Goal: Transaction & Acquisition: Purchase product/service

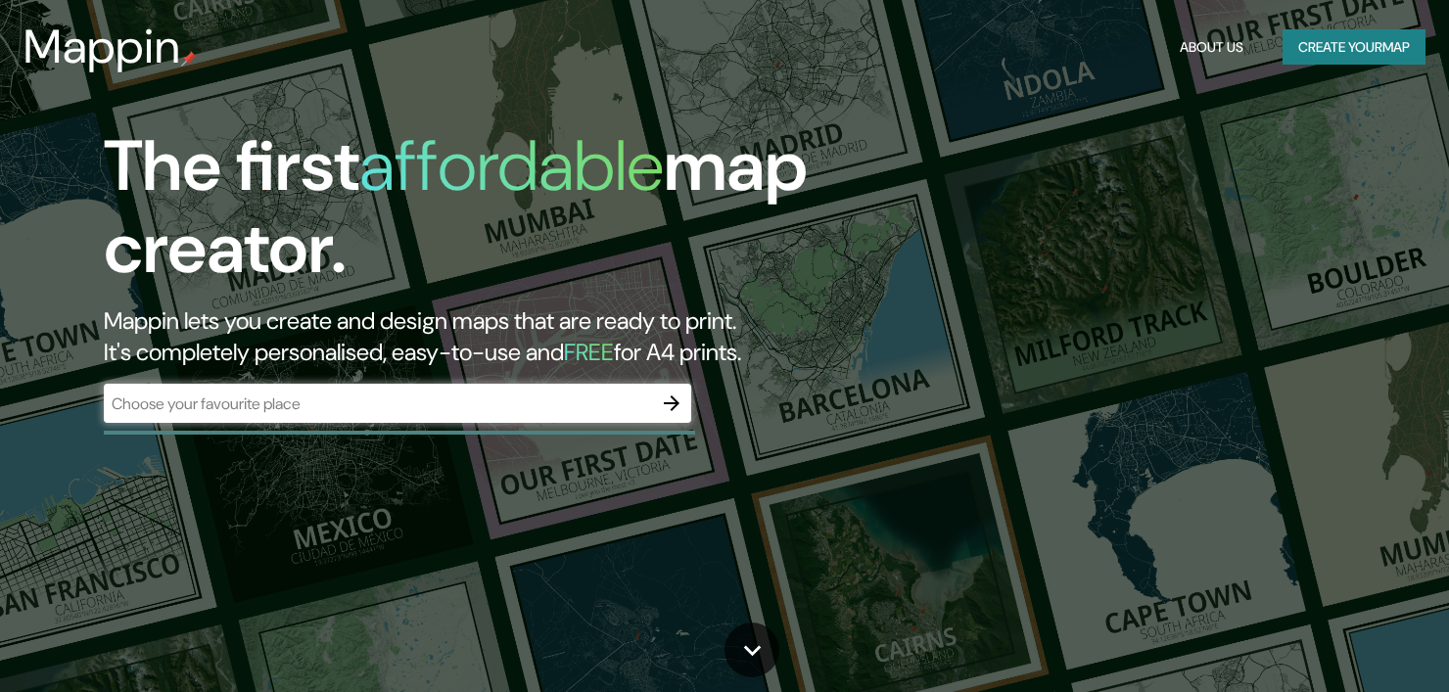
click at [1089, 485] on div "The first affordable map creator. Mappin lets you create and design maps that a…" at bounding box center [724, 346] width 1449 height 692
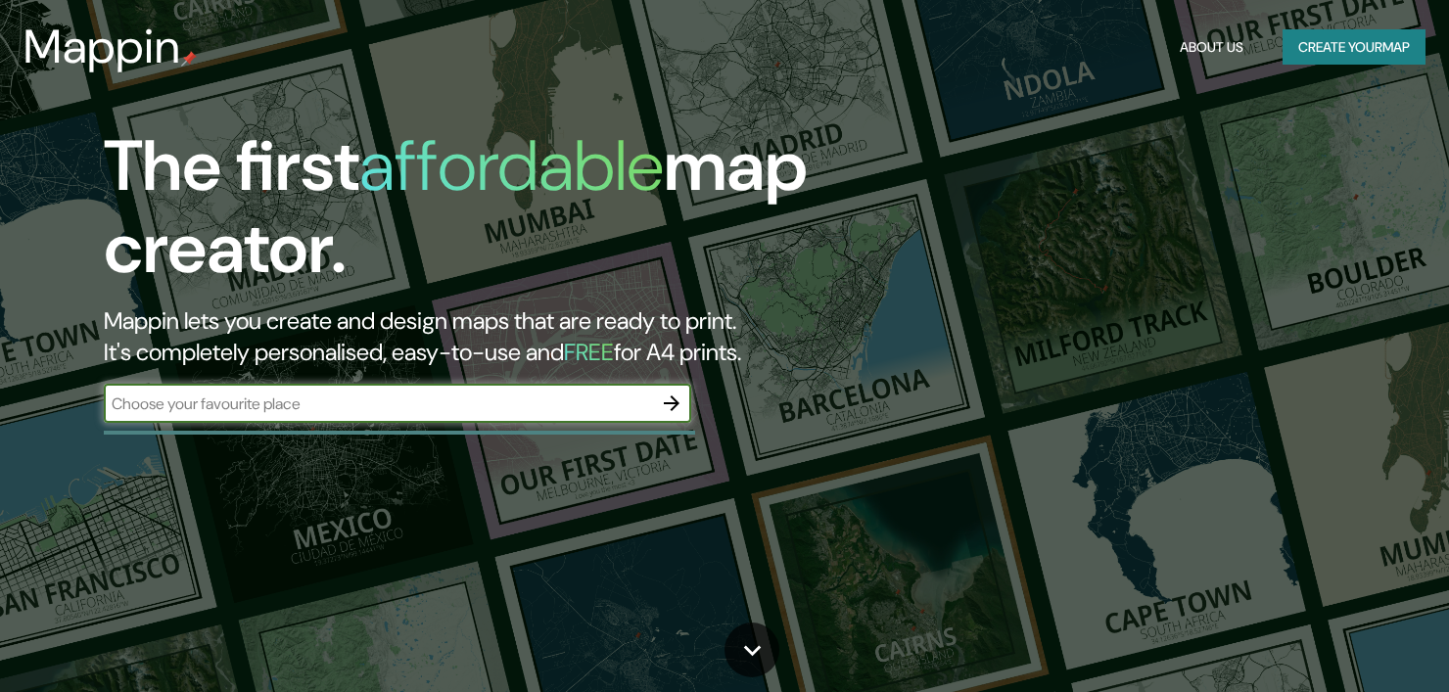
click at [502, 395] on input "text" at bounding box center [378, 404] width 548 height 23
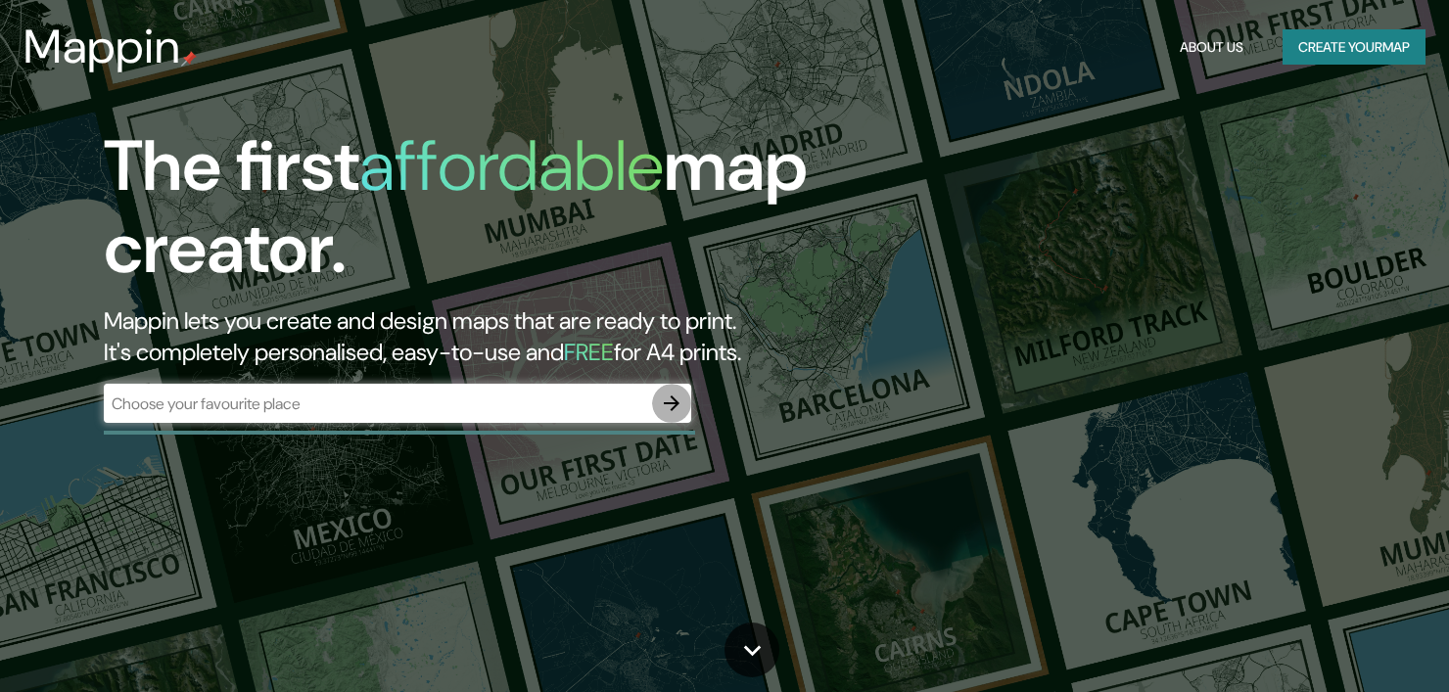
click at [677, 406] on icon "button" at bounding box center [671, 403] width 23 height 23
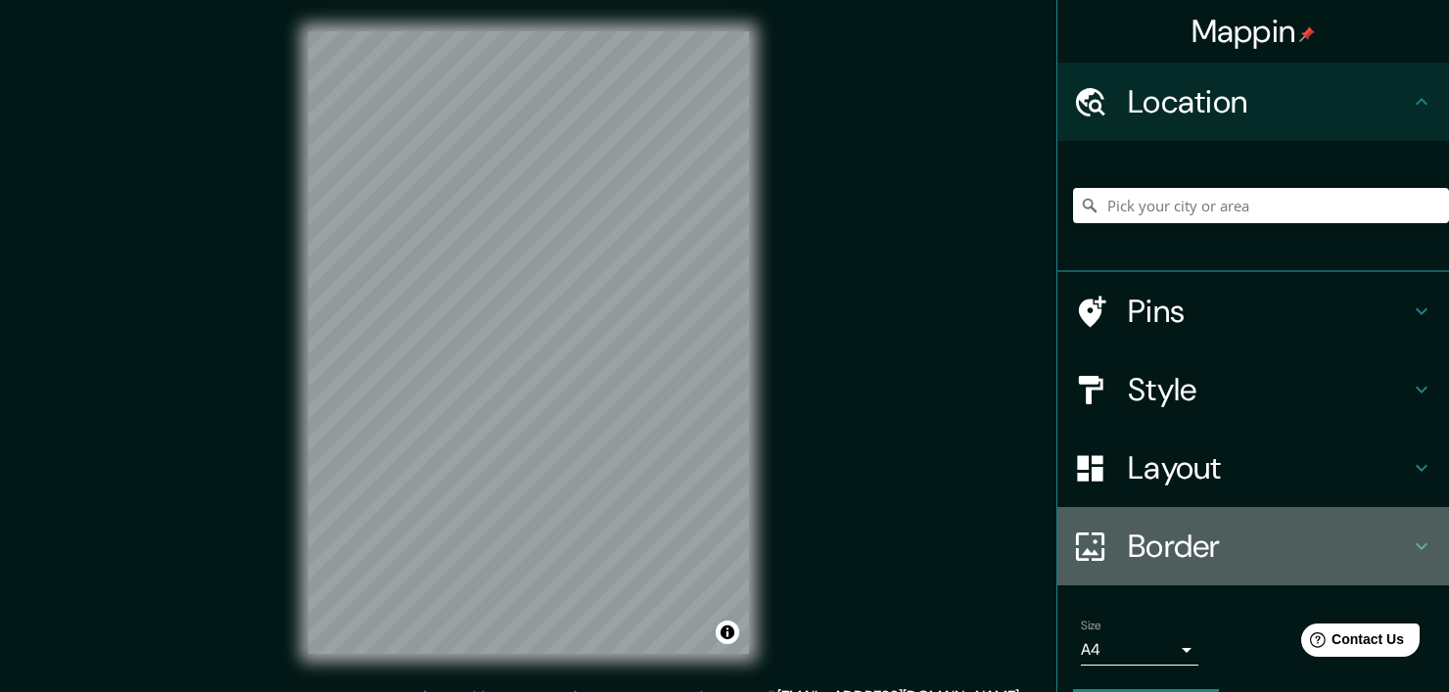
click at [1135, 539] on h4 "Border" at bounding box center [1269, 546] width 282 height 39
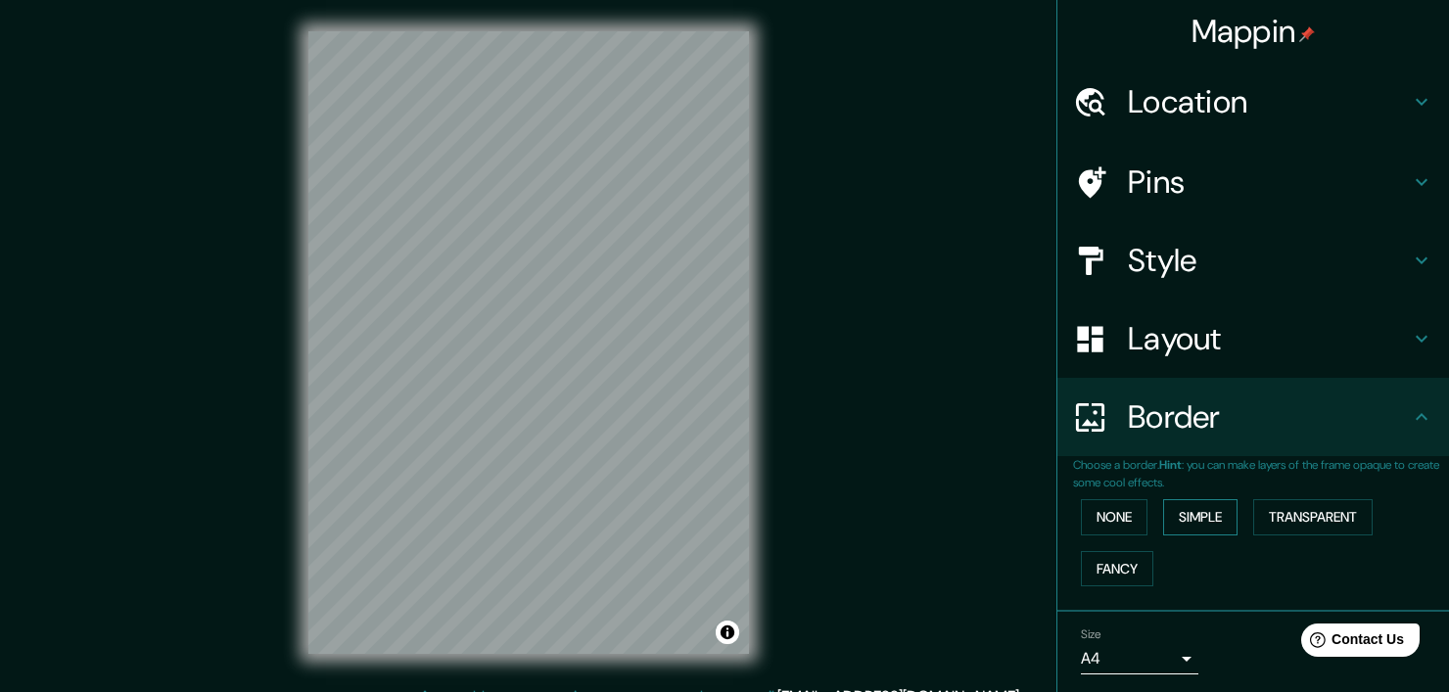
click at [1166, 512] on button "Simple" at bounding box center [1200, 517] width 74 height 36
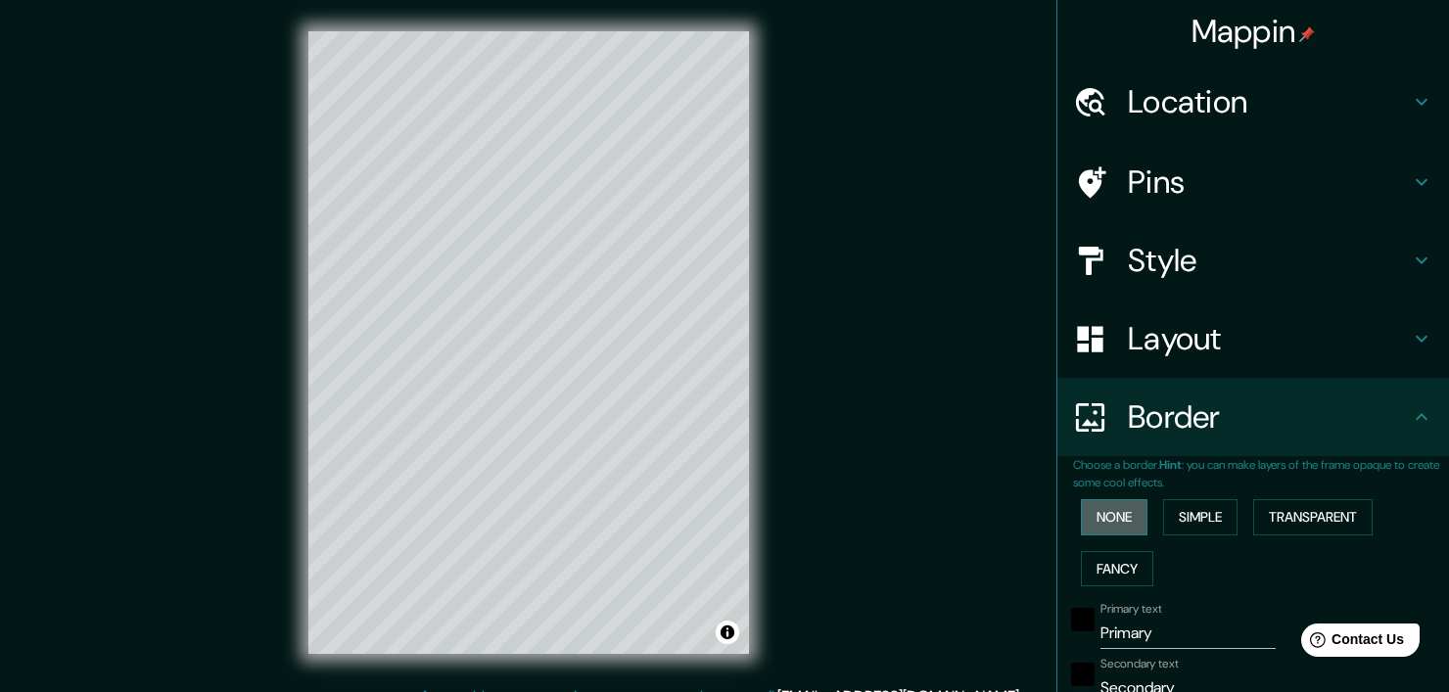
click at [1125, 516] on button "None" at bounding box center [1114, 517] width 67 height 36
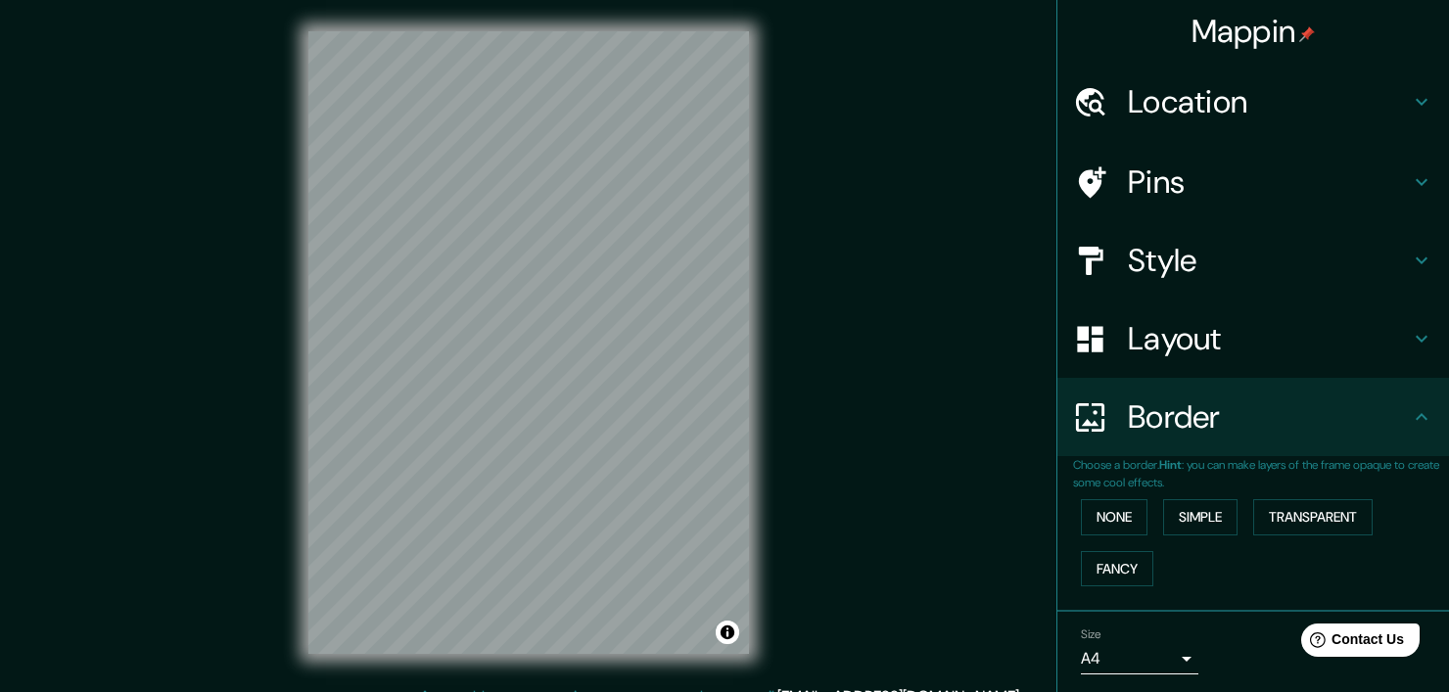
click at [1165, 438] on div "Border" at bounding box center [1253, 417] width 392 height 78
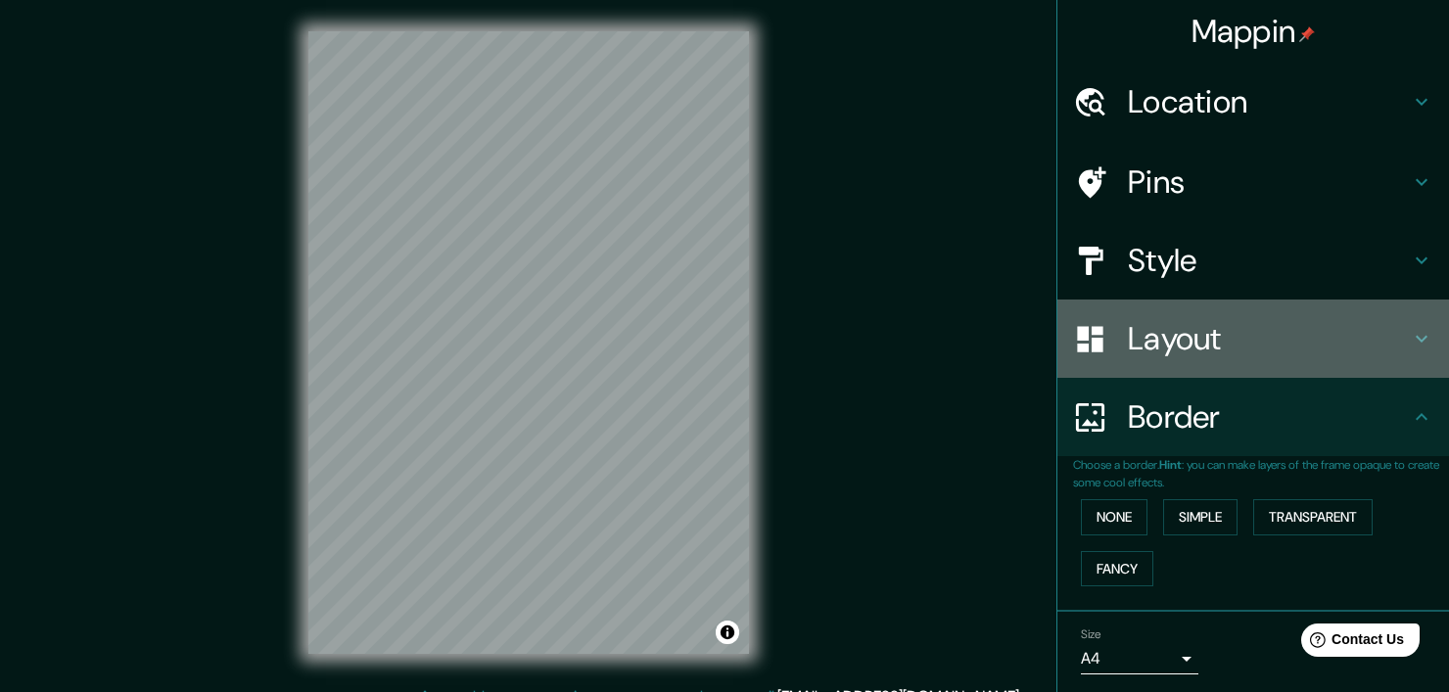
click at [1189, 367] on div "Layout" at bounding box center [1253, 339] width 392 height 78
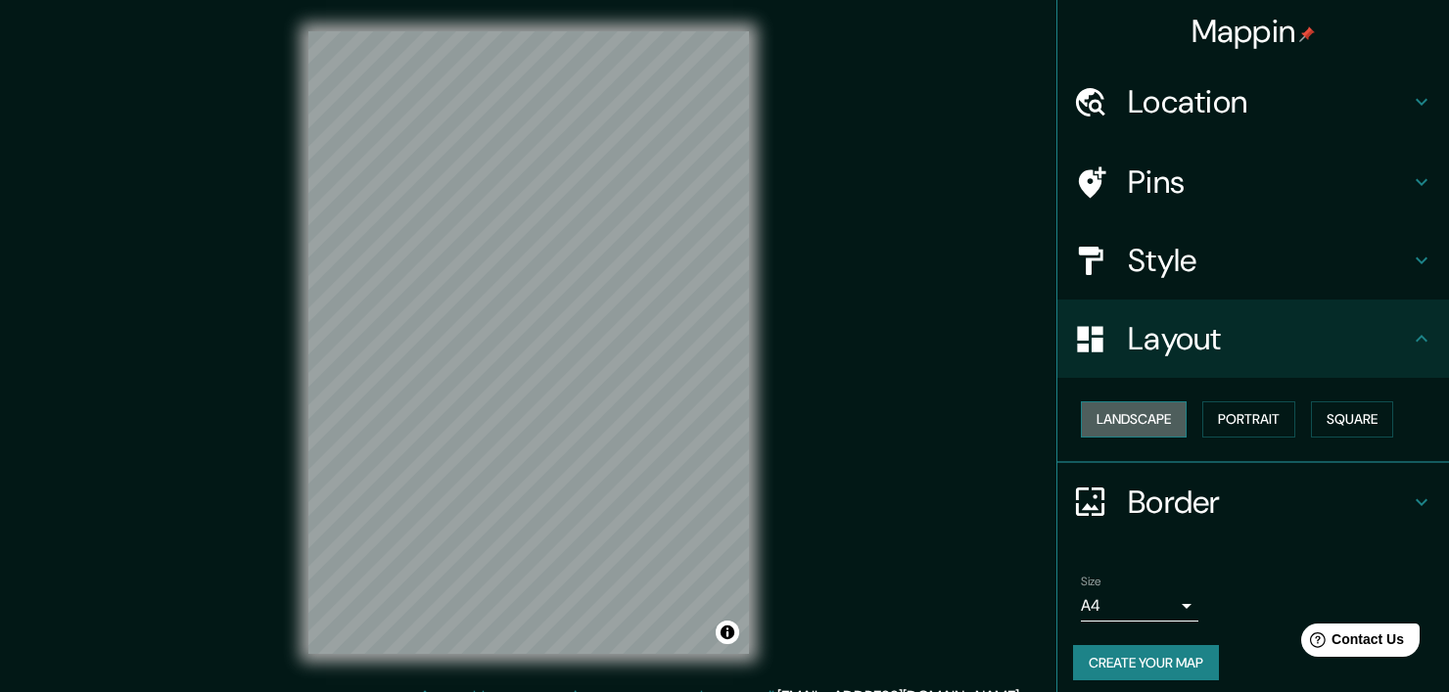
click at [1153, 430] on button "Landscape" at bounding box center [1134, 419] width 106 height 36
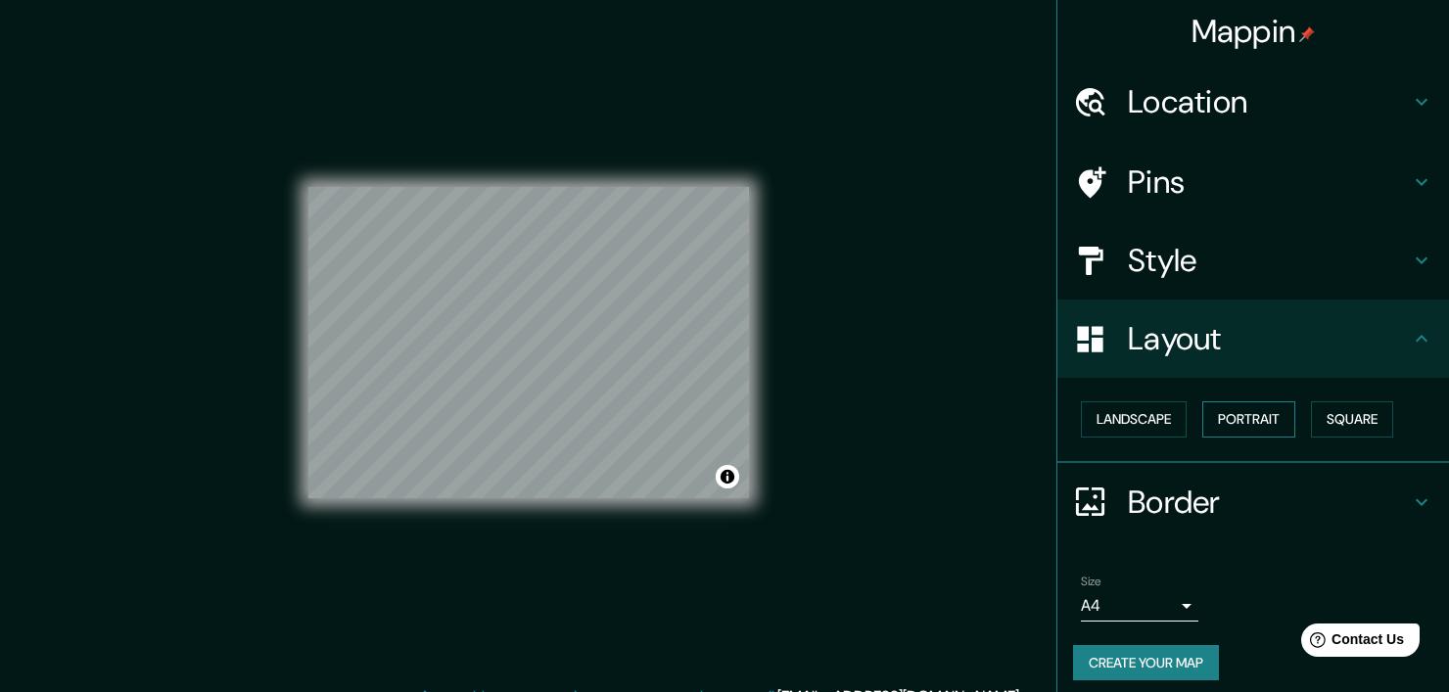
click at [1243, 427] on button "Portrait" at bounding box center [1248, 419] width 93 height 36
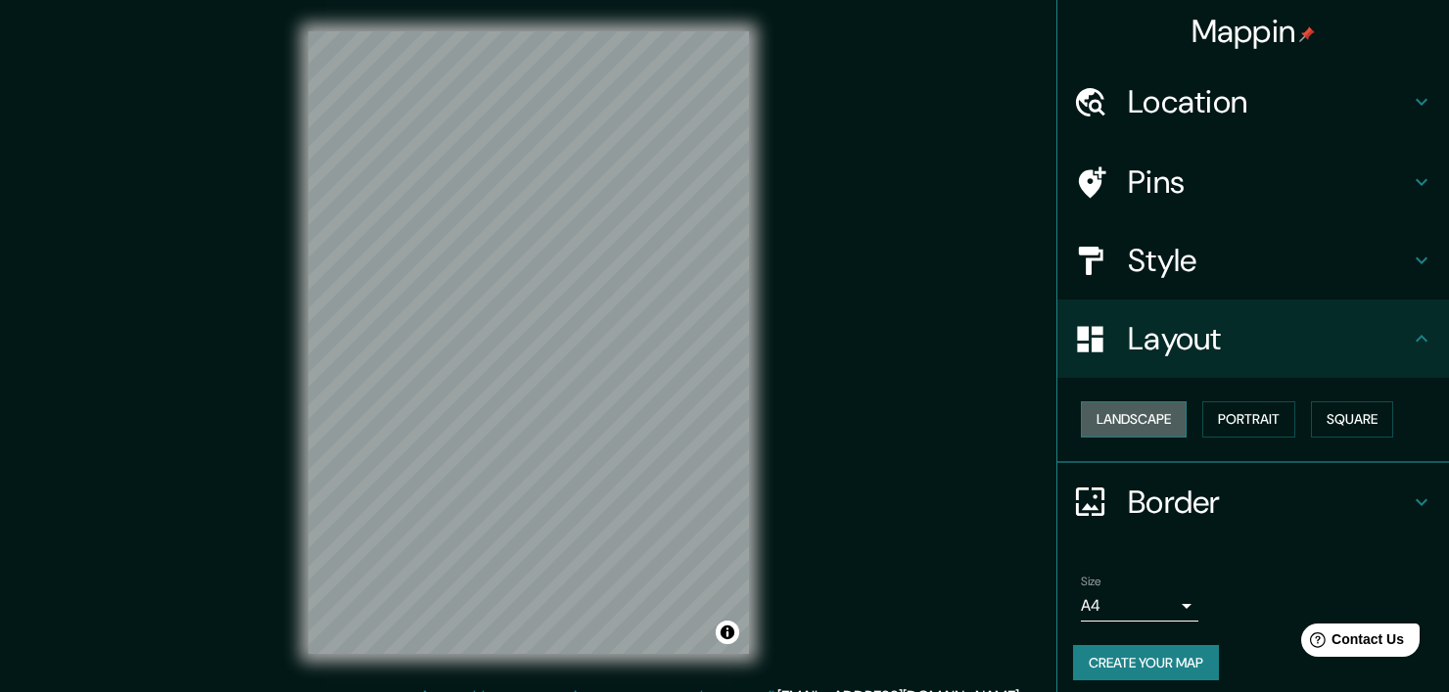
click at [1146, 429] on button "Landscape" at bounding box center [1134, 419] width 106 height 36
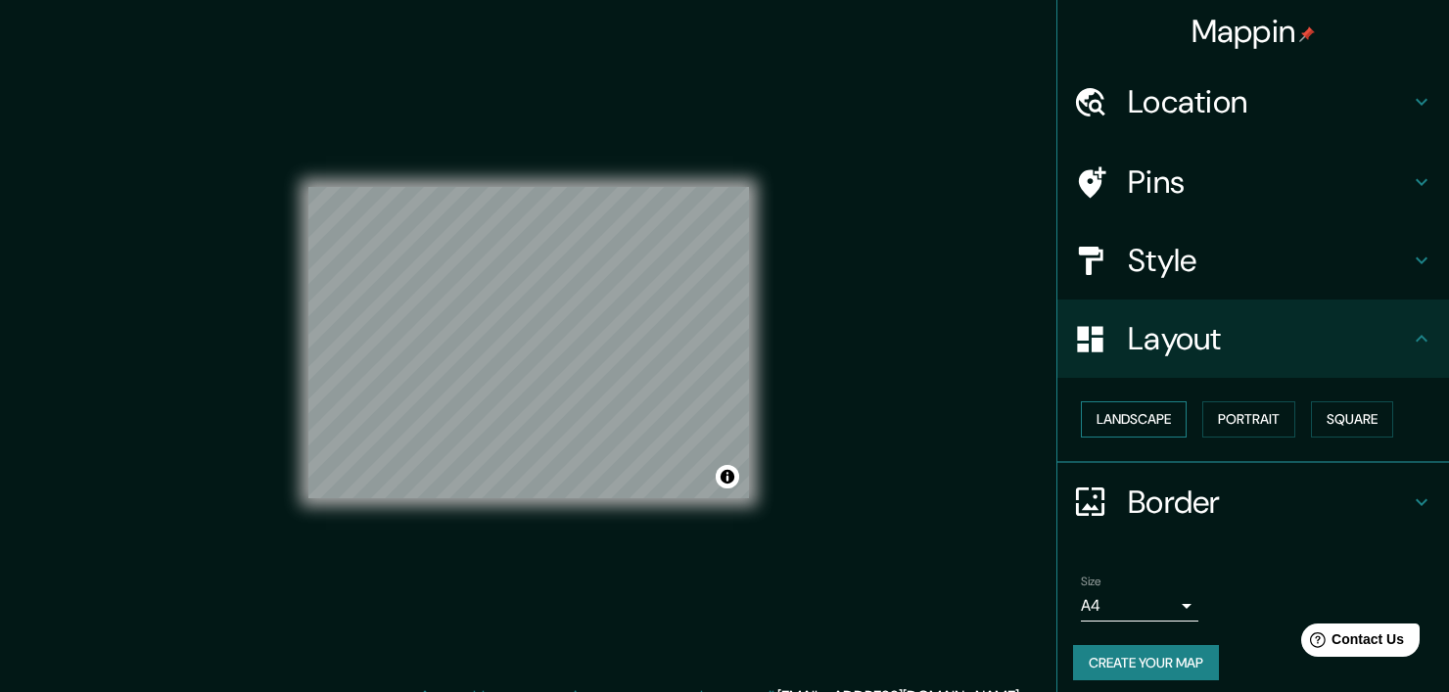
click at [1146, 429] on button "Landscape" at bounding box center [1134, 419] width 106 height 36
click at [1326, 414] on button "Square" at bounding box center [1352, 419] width 82 height 36
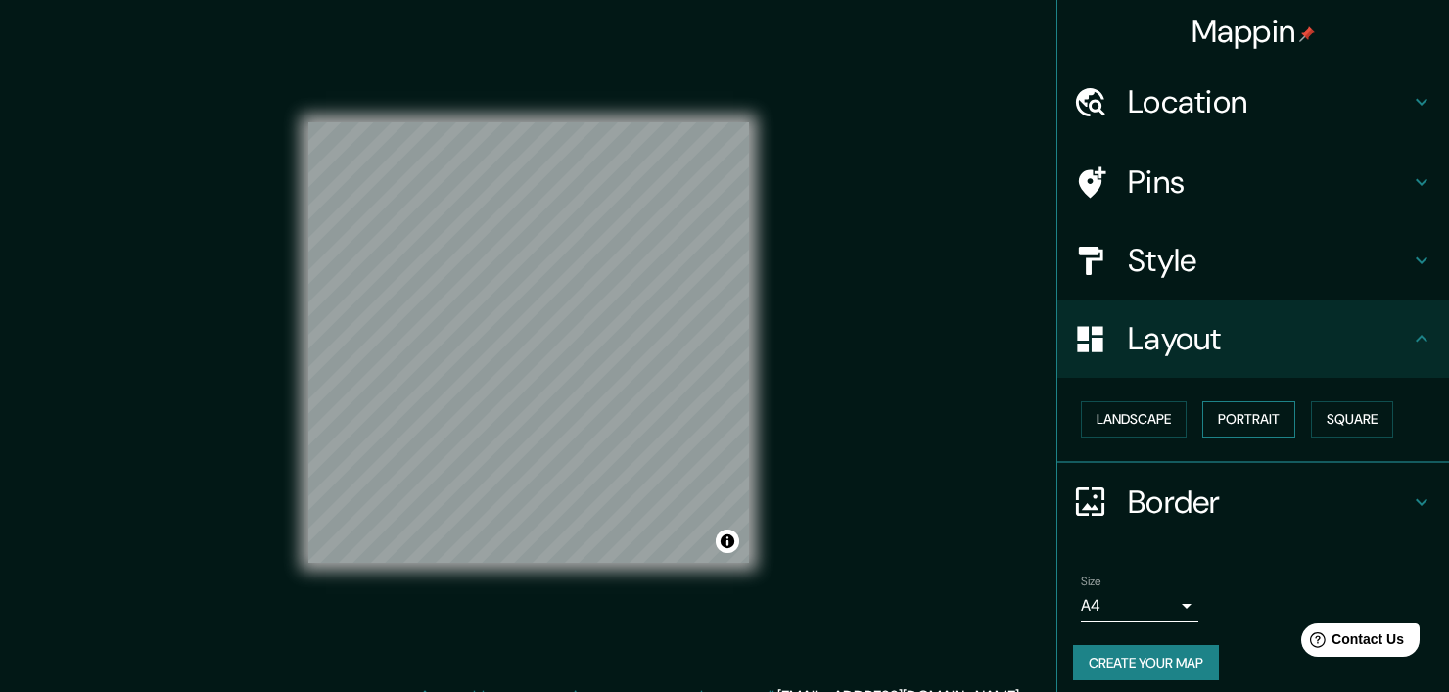
click at [1248, 419] on button "Portrait" at bounding box center [1248, 419] width 93 height 36
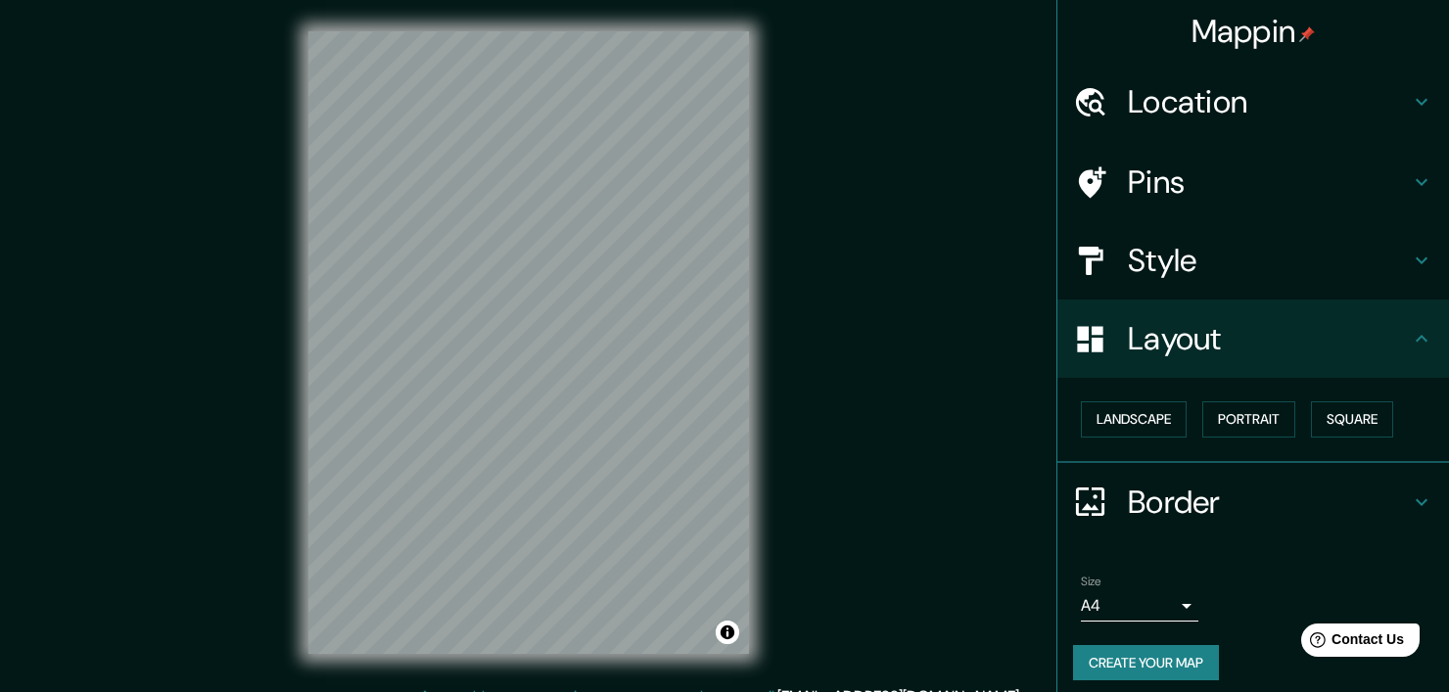
drag, startPoint x: 828, startPoint y: 367, endPoint x: 942, endPoint y: 392, distance: 116.2
click at [942, 392] on div "Mappin Location Pins Style Layout Landscape Portrait Square Border Choose a bor…" at bounding box center [724, 358] width 1449 height 717
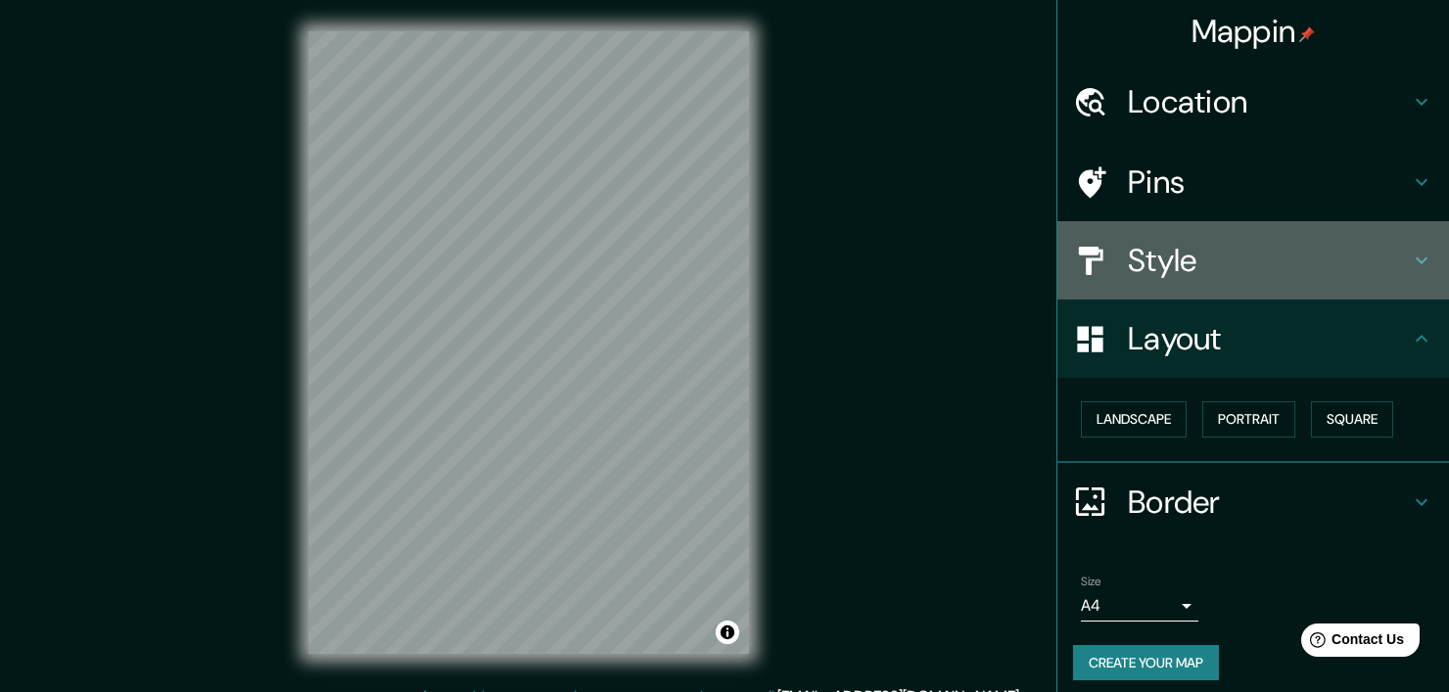
click at [1147, 281] on div "Style" at bounding box center [1253, 260] width 392 height 78
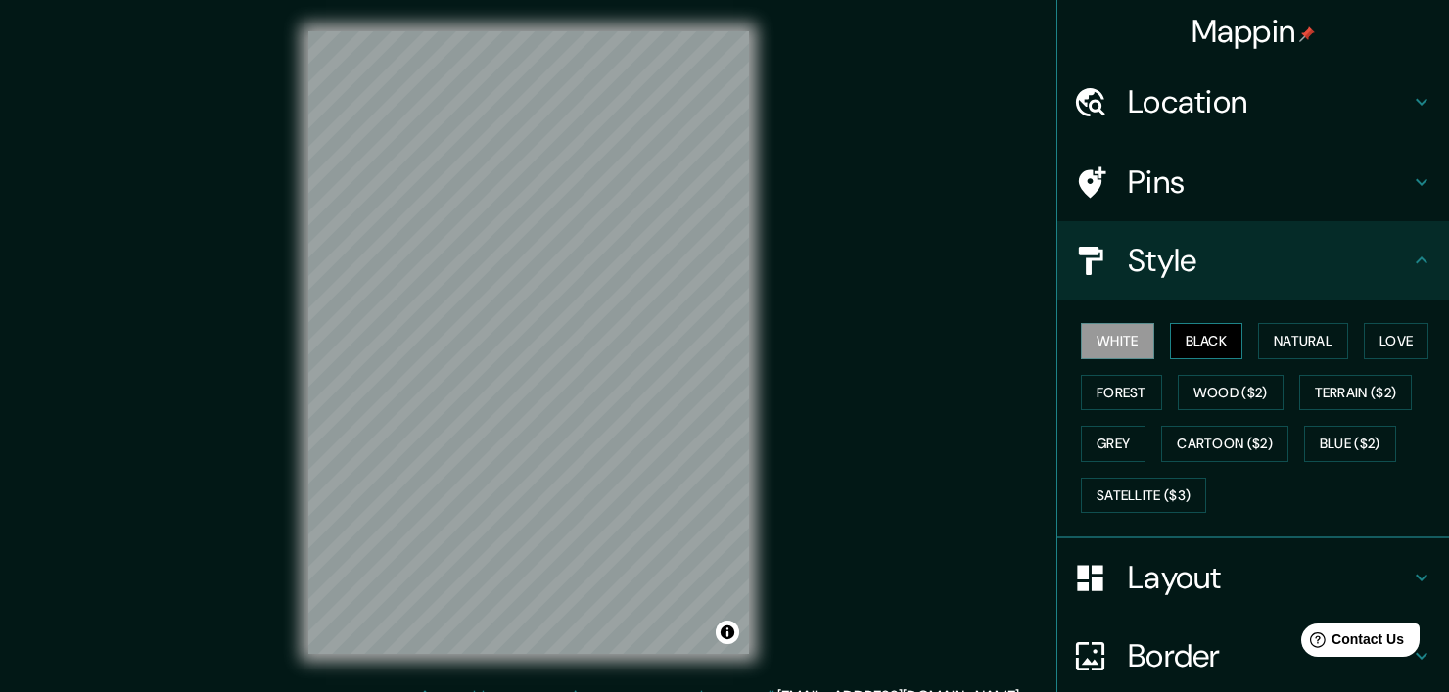
click at [1185, 335] on button "Black" at bounding box center [1206, 341] width 73 height 36
click at [1278, 333] on button "Natural" at bounding box center [1303, 341] width 90 height 36
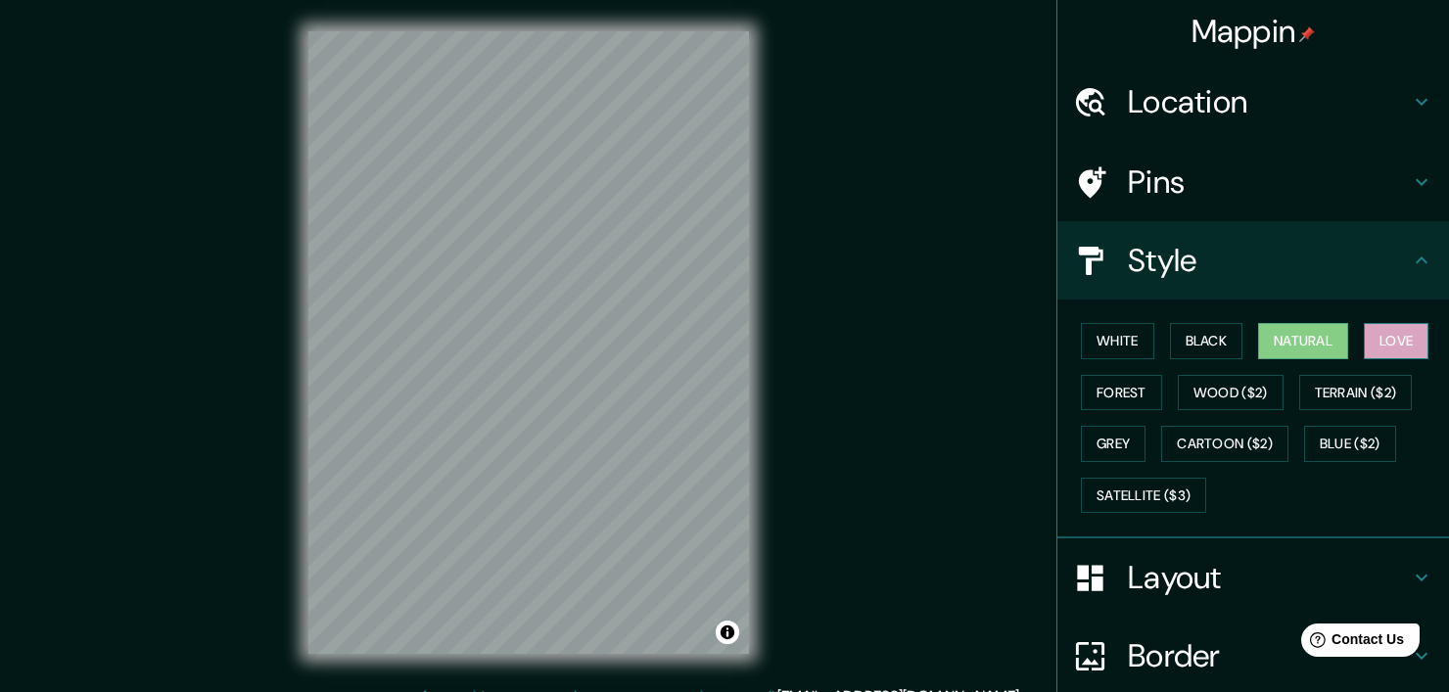
click at [1364, 338] on button "Love" at bounding box center [1396, 341] width 65 height 36
click at [1118, 404] on button "Forest" at bounding box center [1121, 393] width 81 height 36
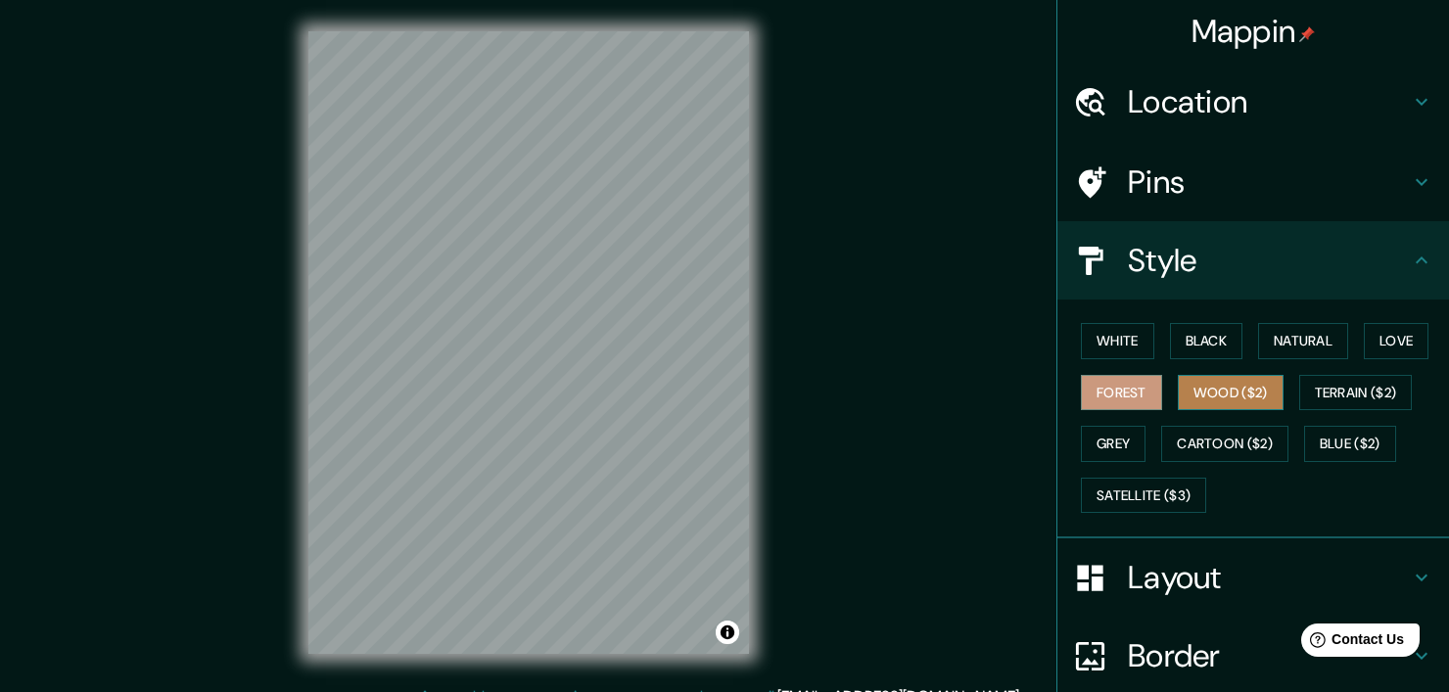
click at [1215, 385] on button "Wood ($2)" at bounding box center [1231, 393] width 106 height 36
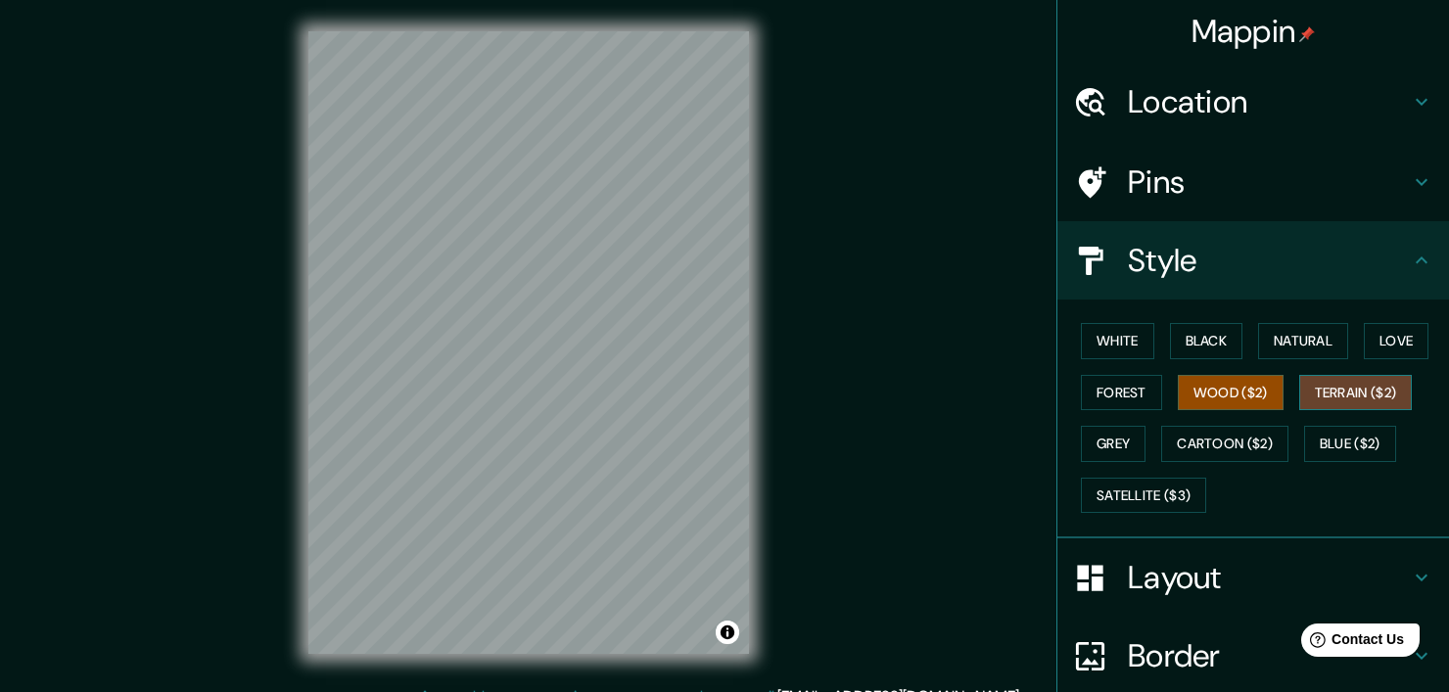
click at [1349, 399] on button "Terrain ($2)" at bounding box center [1356, 393] width 114 height 36
click at [1139, 354] on div "White Black Natural Love Forest Wood ($2) Terrain ($2) Grey Cartoon ($2) Blue (…" at bounding box center [1261, 418] width 376 height 206
click at [1130, 344] on button "White" at bounding box center [1117, 341] width 73 height 36
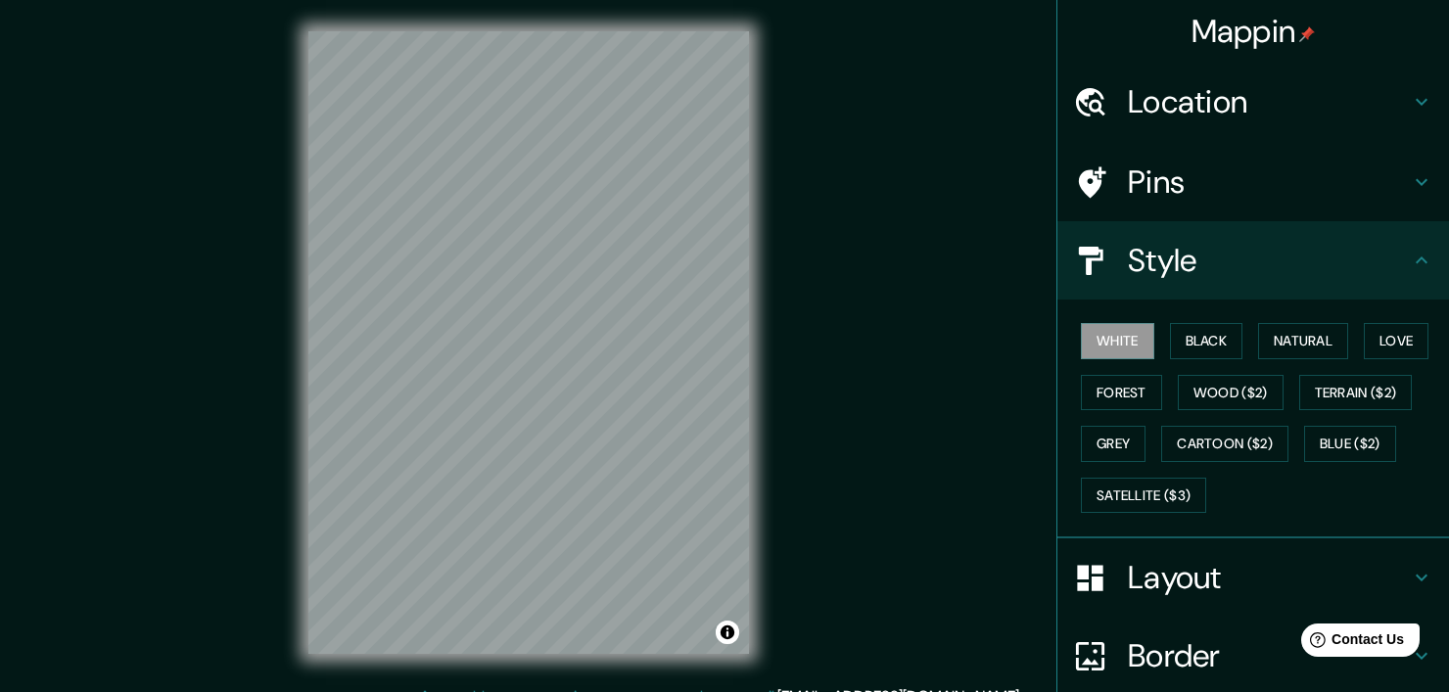
click at [1143, 192] on h4 "Pins" at bounding box center [1269, 182] width 282 height 39
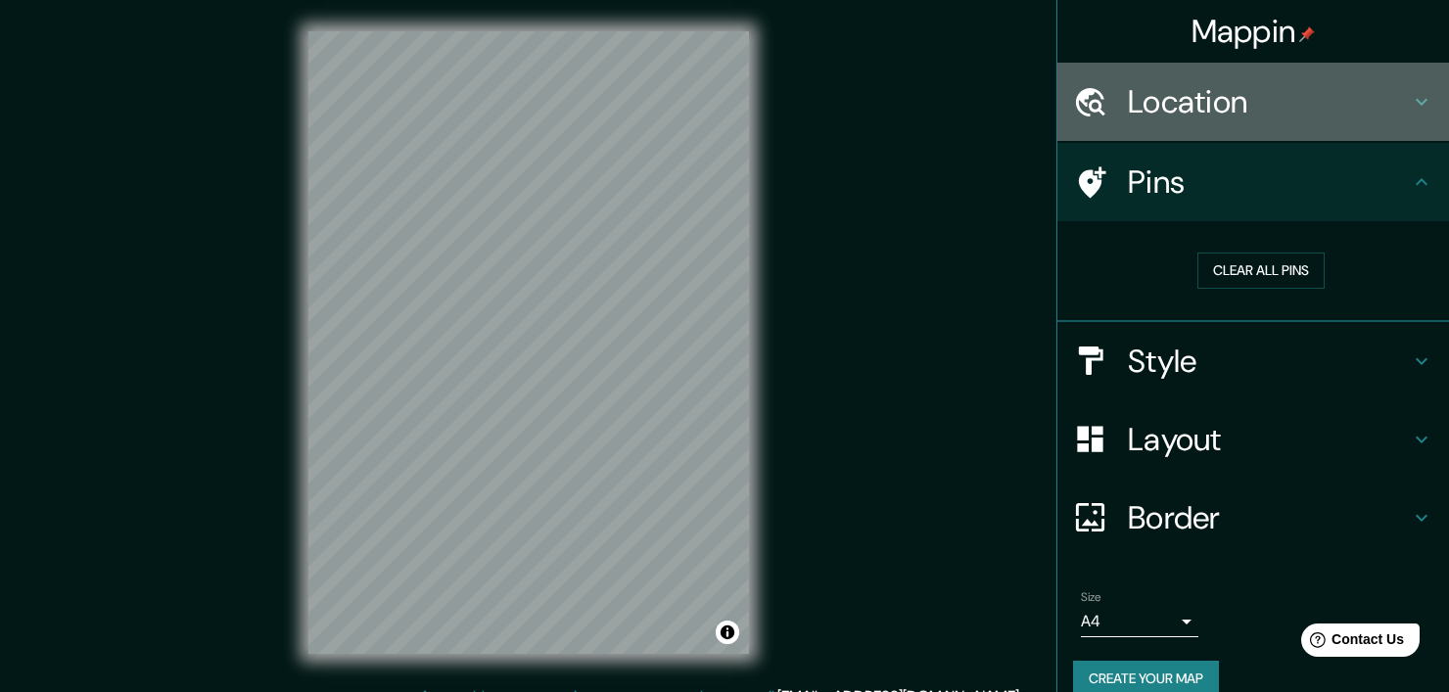
click at [1251, 121] on div "Location" at bounding box center [1253, 102] width 392 height 78
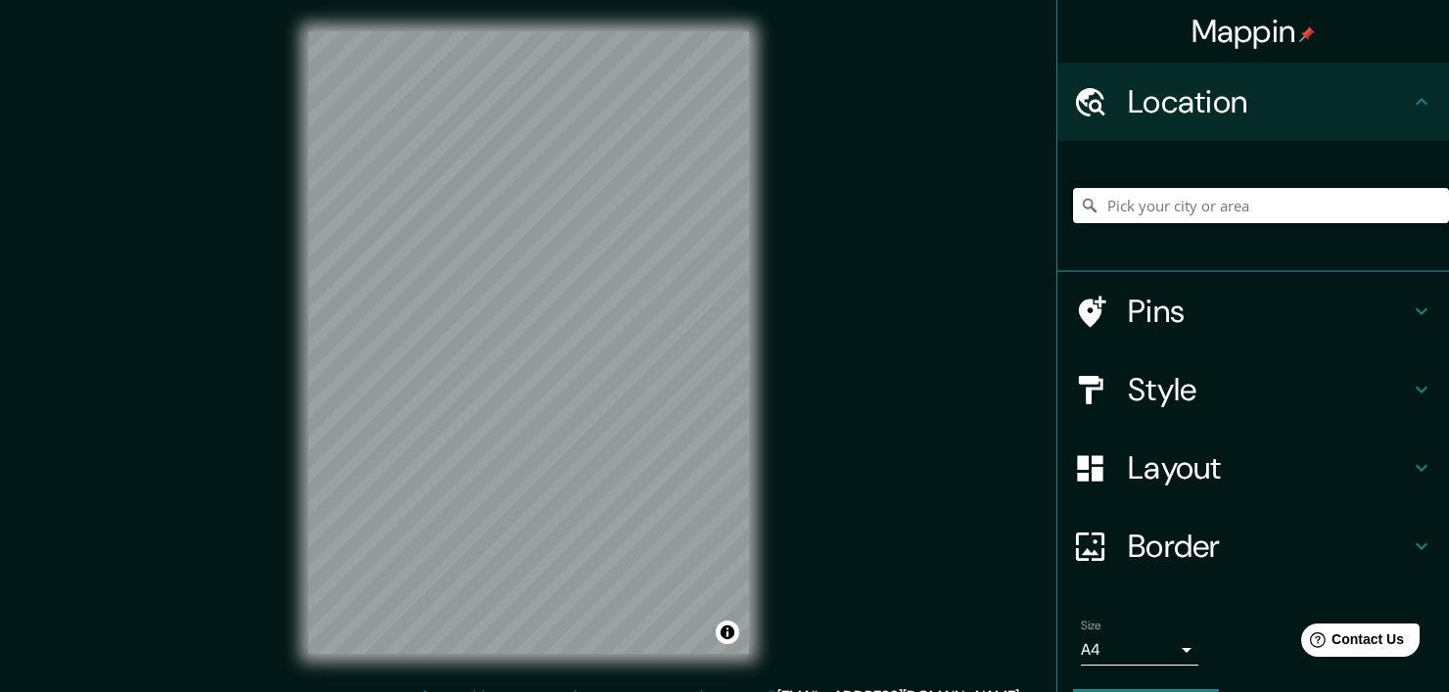
click at [1220, 221] on input "Pick your city or area" at bounding box center [1261, 205] width 376 height 35
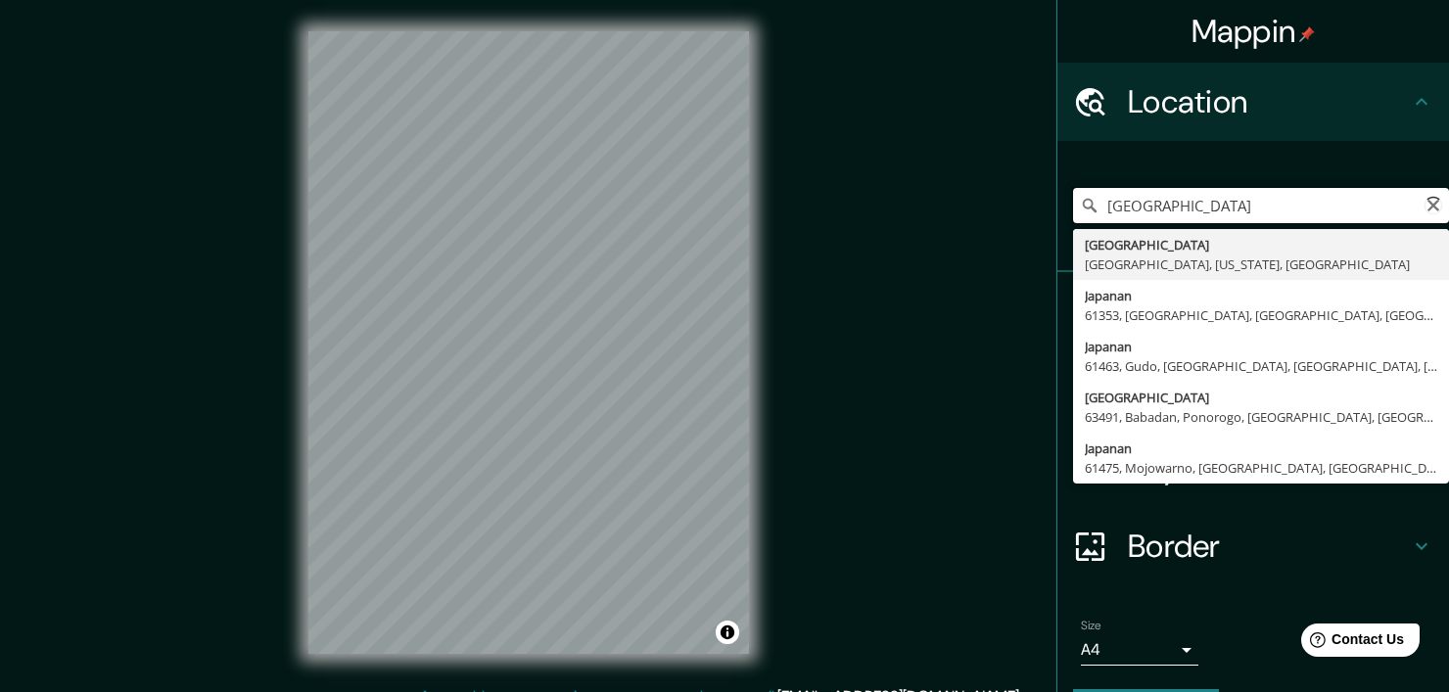
click at [1200, 220] on input "[GEOGRAPHIC_DATA]" at bounding box center [1261, 205] width 376 height 35
type input "[GEOGRAPHIC_DATA], 63491, [GEOGRAPHIC_DATA], [GEOGRAPHIC_DATA], [GEOGRAPHIC_DAT…"
